Goal: Contribute content: Contribute content

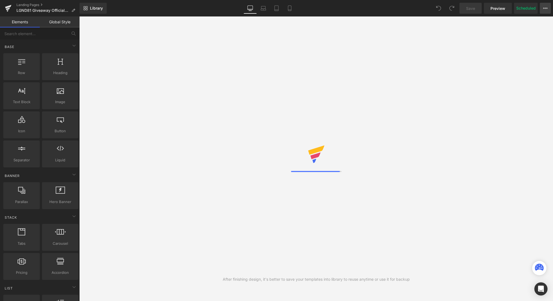
click at [544, 12] on button "View Live Page View with current Template Save Template to Library Schedule Pub…" at bounding box center [545, 8] width 11 height 11
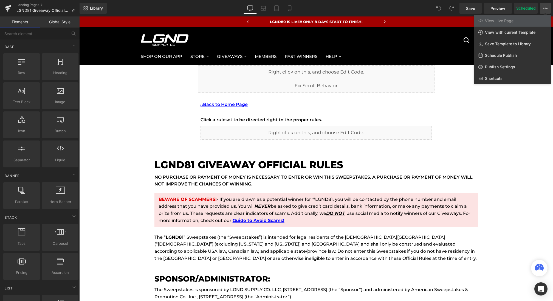
click at [503, 55] on span "Schedule Publish" at bounding box center [501, 55] width 32 height 5
select select
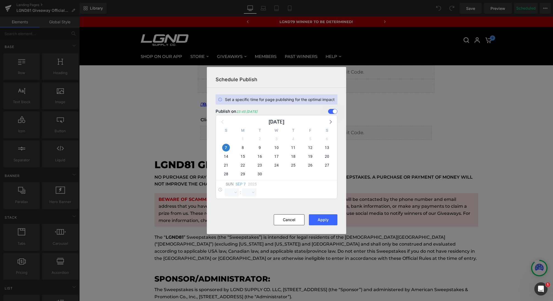
click at [334, 113] on span at bounding box center [332, 111] width 9 height 5
click at [0, 0] on input "checkbox" at bounding box center [0, 0] width 0 height 0
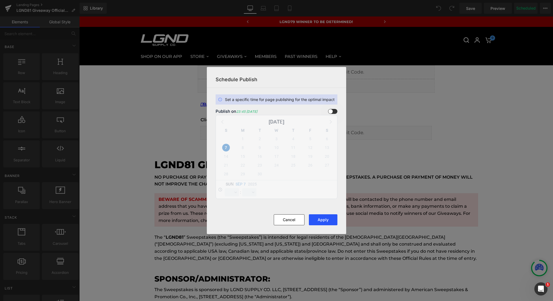
click at [324, 218] on button "Apply" at bounding box center [323, 219] width 29 height 11
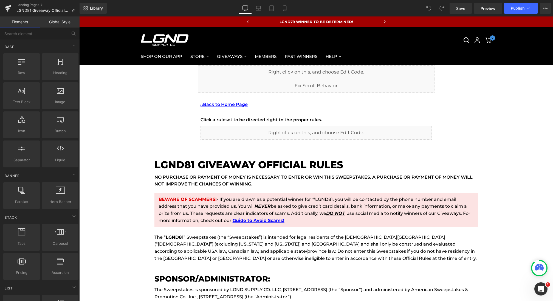
click at [525, 10] on button "Publish" at bounding box center [521, 8] width 33 height 11
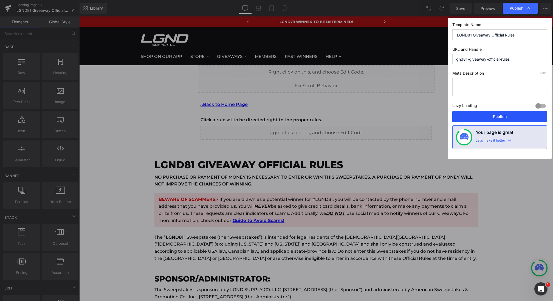
click at [488, 116] on button "Publish" at bounding box center [500, 116] width 95 height 11
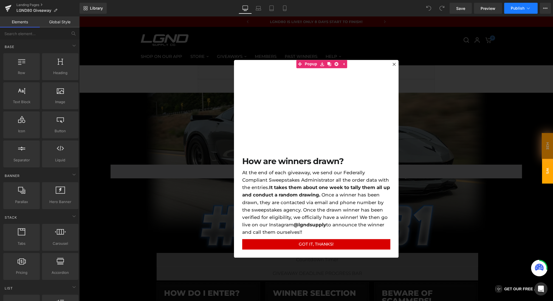
click at [536, 3] on button "Publish" at bounding box center [521, 8] width 33 height 11
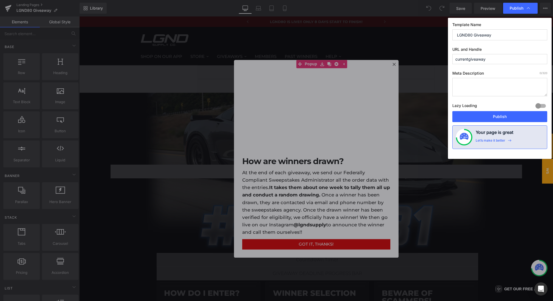
click at [472, 35] on input "LGND80 Giveaway" at bounding box center [500, 34] width 95 height 11
type input "LGND81 Giveaway"
click at [506, 117] on button "Publish" at bounding box center [500, 116] width 95 height 11
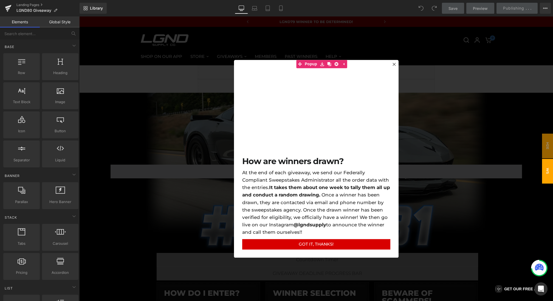
click at [448, 123] on div at bounding box center [316, 158] width 474 height 285
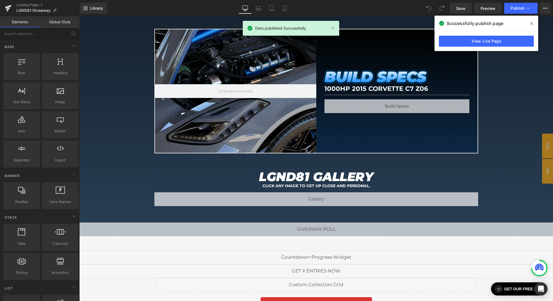
scroll to position [633, 0]
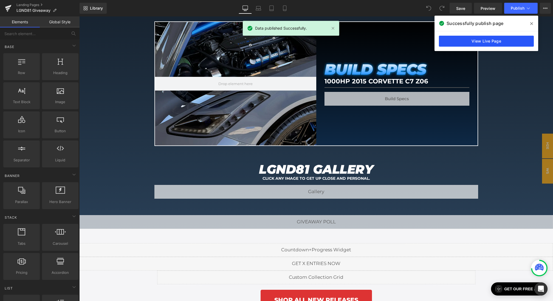
click at [476, 43] on link "View Live Page" at bounding box center [486, 41] width 95 height 11
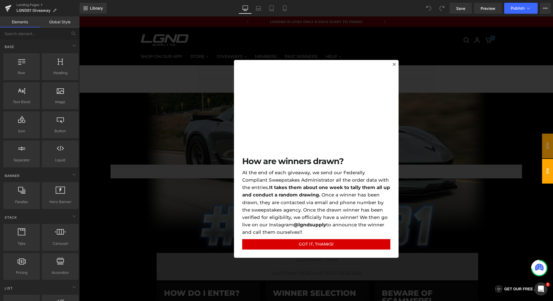
click at [175, 186] on div at bounding box center [316, 158] width 474 height 285
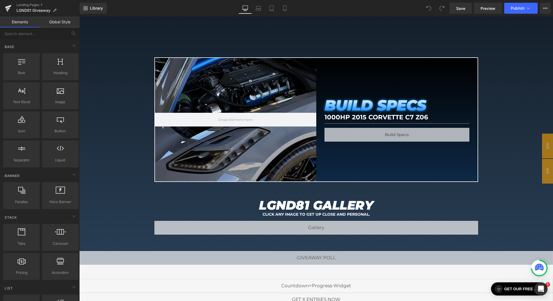
scroll to position [598, 0]
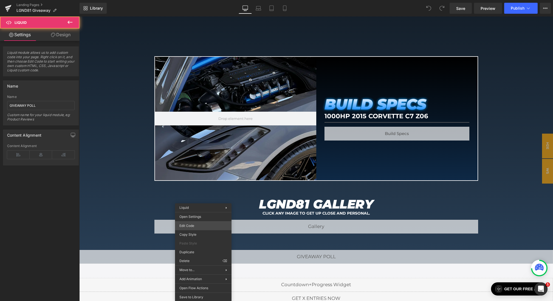
click at [187, 0] on div "You are previewing how the will restyle your page. You can not edit Elements in…" at bounding box center [276, 0] width 553 height 0
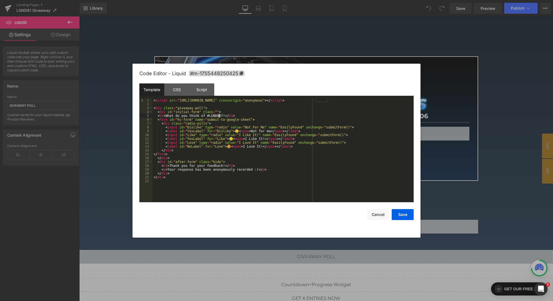
click at [220, 117] on div "< script src = "https://kit.fontawesome.com/7624535cd0.js" crossorigin = "anony…" at bounding box center [283, 154] width 261 height 111
click at [411, 214] on button "Save" at bounding box center [403, 214] width 22 height 11
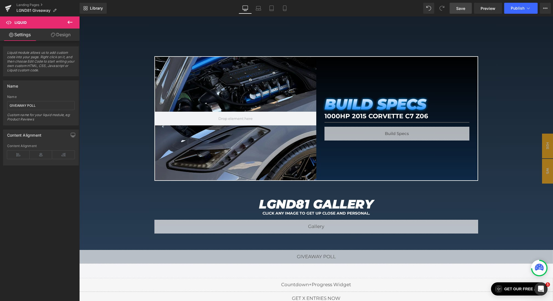
click at [454, 7] on link "Save" at bounding box center [461, 8] width 22 height 11
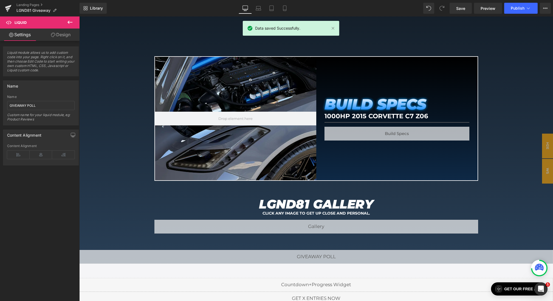
click at [504, 9] on div "Save Preview Publish Scheduled View Live Page View with current Template Save T…" at bounding box center [501, 8] width 106 height 11
click at [510, 9] on button "Publish" at bounding box center [521, 8] width 33 height 11
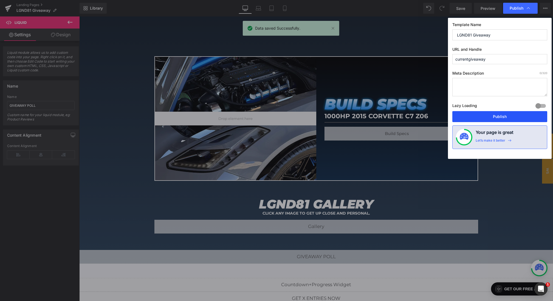
click at [477, 113] on button "Publish" at bounding box center [500, 116] width 95 height 11
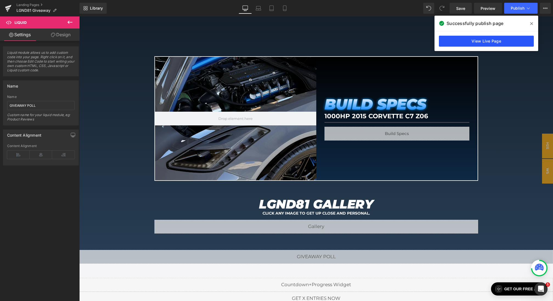
click at [466, 40] on link "View Live Page" at bounding box center [486, 41] width 95 height 11
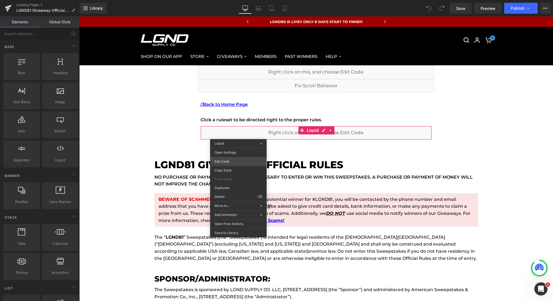
click at [230, 0] on div "You are previewing how the will restyle your page. You can not edit Elements in…" at bounding box center [276, 0] width 553 height 0
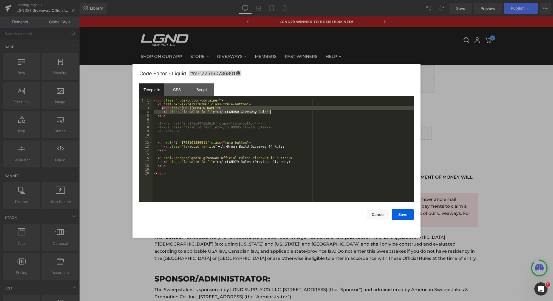
drag, startPoint x: 161, startPoint y: 109, endPoint x: 385, endPoint y: 113, distance: 224.0
click at [386, 113] on div "< div class = "rule-button-container" > < a href = "#r-1723429138386" class = "…" at bounding box center [283, 154] width 261 height 111
click at [377, 110] on div "< div class = "rule-button-container" > < a href = "#r-1723429138386" class = "…" at bounding box center [283, 154] width 261 height 111
drag, startPoint x: 384, startPoint y: 110, endPoint x: 145, endPoint y: 111, distance: 239.1
click at [145, 111] on pre "1 2 3 4 5 6 7 8 9 10 11 12 13 14 15 16 17 18 19 20 < div class = "rule-button-c…" at bounding box center [276, 151] width 274 height 104
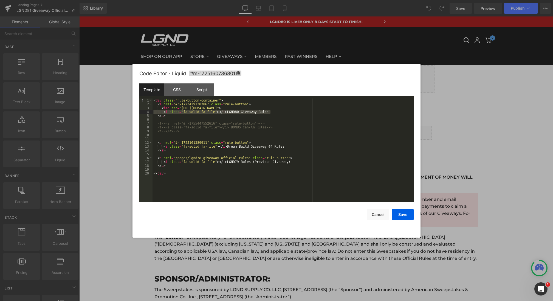
click at [164, 108] on div "< div class = "rule-button-container" > < a href = "#r-1723429138386" class = "…" at bounding box center [283, 154] width 261 height 111
drag, startPoint x: 158, startPoint y: 108, endPoint x: 362, endPoint y: 105, distance: 204.0
click at [362, 105] on div "< div class = "rule-button-container" > < a href = "#r-1723429138386" class = "…" at bounding box center [283, 154] width 261 height 111
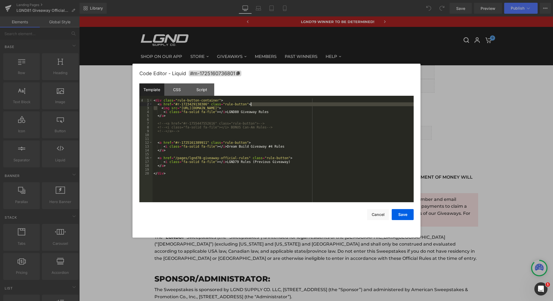
click at [362, 105] on div "< div class = "rule-button-container" > < a href = "#r-1723429138386" class = "…" at bounding box center [283, 154] width 261 height 111
drag, startPoint x: 362, startPoint y: 109, endPoint x: 151, endPoint y: 109, distance: 211.4
click at [151, 109] on pre "1 2 3 4 5 6 7 8 9 10 11 12 13 14 15 16 17 18 19 20 < div class = "rule-button-c…" at bounding box center [276, 151] width 274 height 104
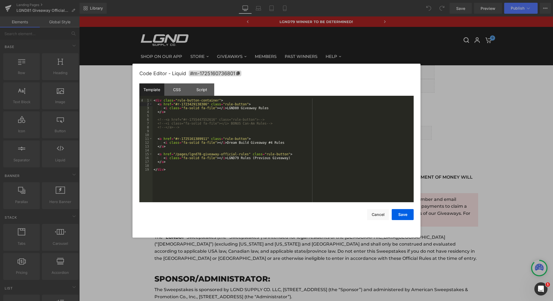
click at [243, 108] on div "< div class = "rule-button-container" > < a href = "#r-1723429138386" class = "…" at bounding box center [283, 154] width 261 height 111
click at [240, 158] on div "< div class = "rule-button-container" > < a href = "#r-1723429138386" class = "…" at bounding box center [283, 154] width 261 height 111
click at [203, 155] on div "< div class = "rule-button-container" > < a href = "#r-1723429138386" class = "…" at bounding box center [283, 154] width 261 height 111
click at [402, 213] on button "Save" at bounding box center [403, 214] width 22 height 11
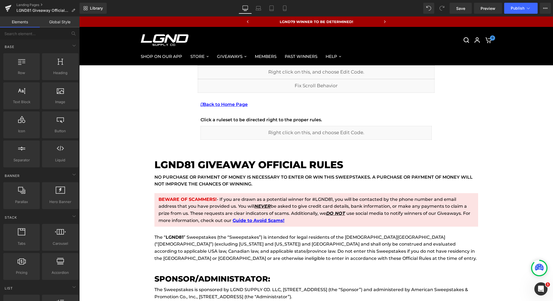
click at [465, 2] on div "Library Desktop Desktop Laptop Tablet Mobile Save Preview Publish Scheduled Vie…" at bounding box center [317, 8] width 474 height 16
click at [464, 8] on span "Save" at bounding box center [460, 8] width 9 height 6
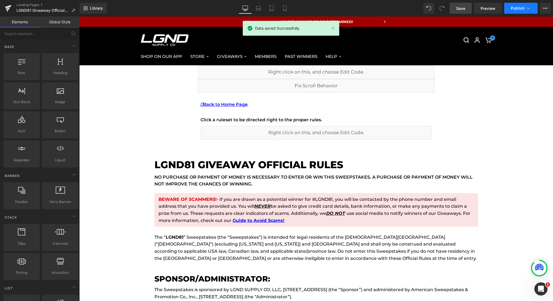
click at [519, 7] on span "Publish" at bounding box center [518, 8] width 14 height 4
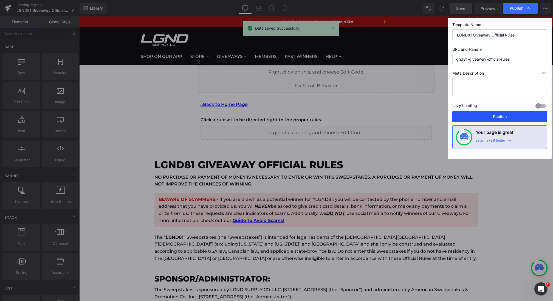
click at [497, 115] on button "Publish" at bounding box center [500, 116] width 95 height 11
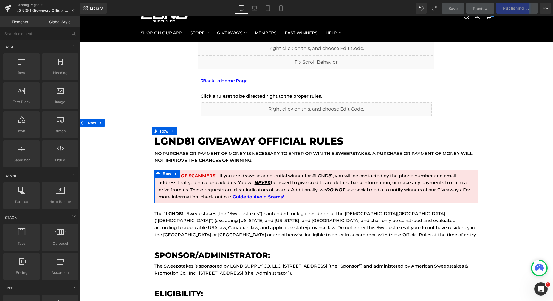
scroll to position [27, 0]
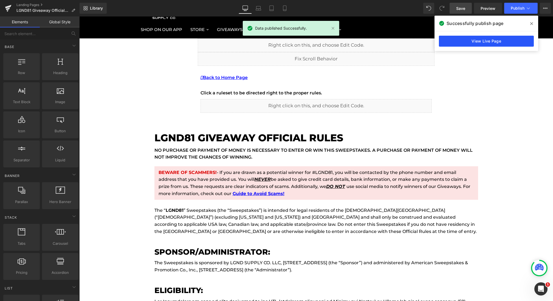
click at [467, 45] on link "View Live Page" at bounding box center [486, 41] width 95 height 11
